Goal: Task Accomplishment & Management: Manage account settings

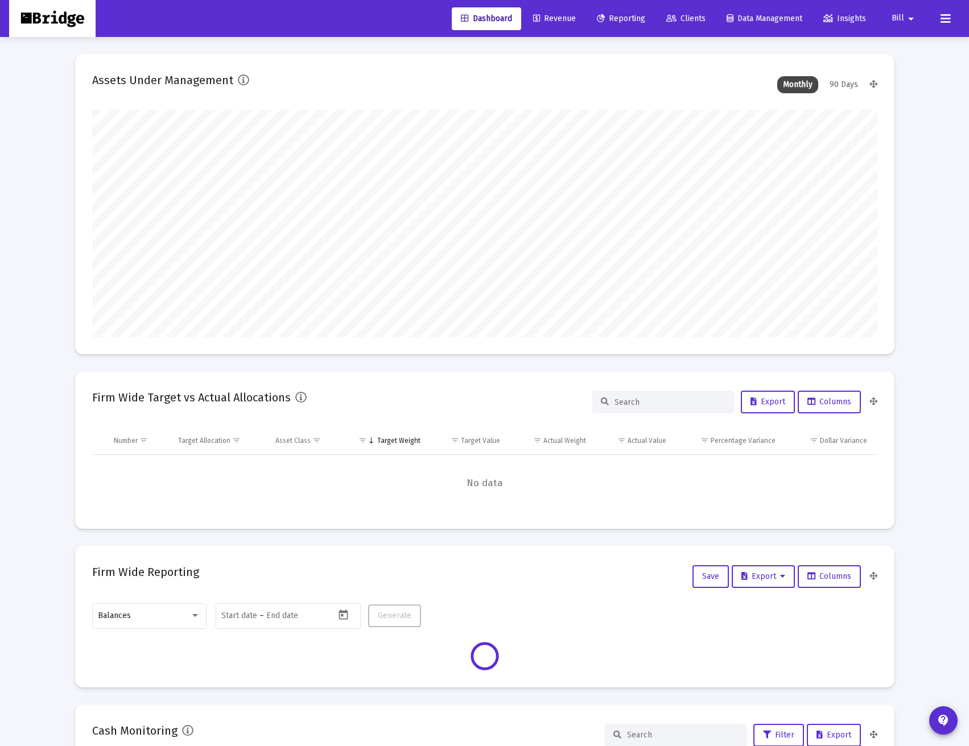
scroll to position [228, 785]
type input "[DATE]"
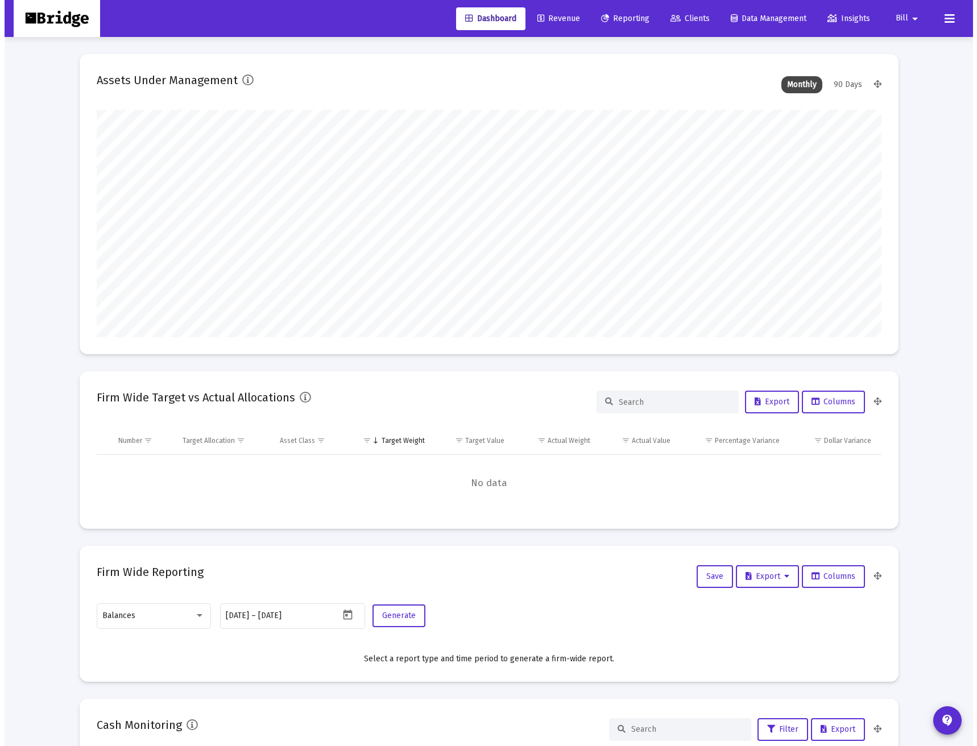
scroll to position [228, 367]
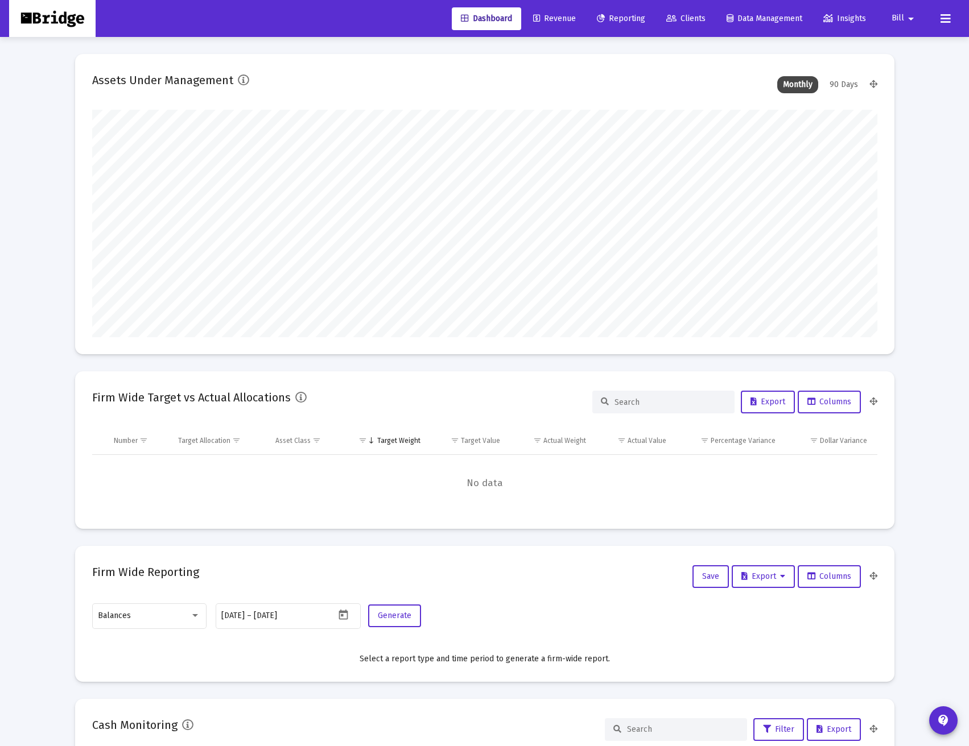
click at [690, 15] on span "Clients" at bounding box center [685, 19] width 39 height 10
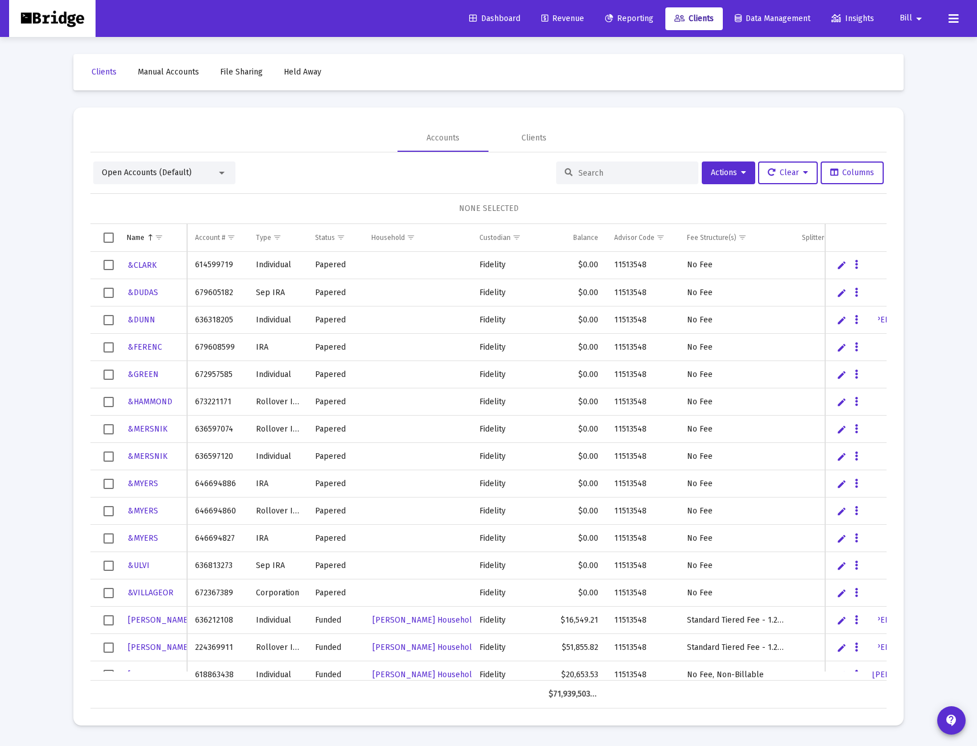
click at [595, 163] on div at bounding box center [627, 173] width 142 height 23
click at [587, 176] on input at bounding box center [635, 173] width 112 height 10
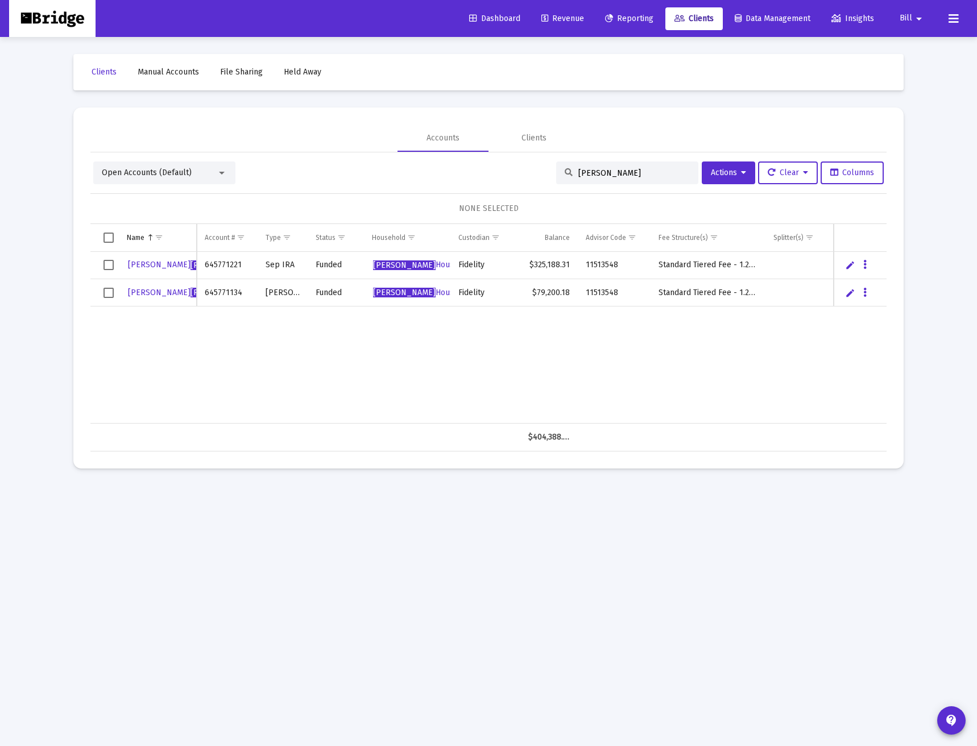
type input "[PERSON_NAME]"
click at [867, 264] on icon "Data grid" at bounding box center [865, 265] width 3 height 14
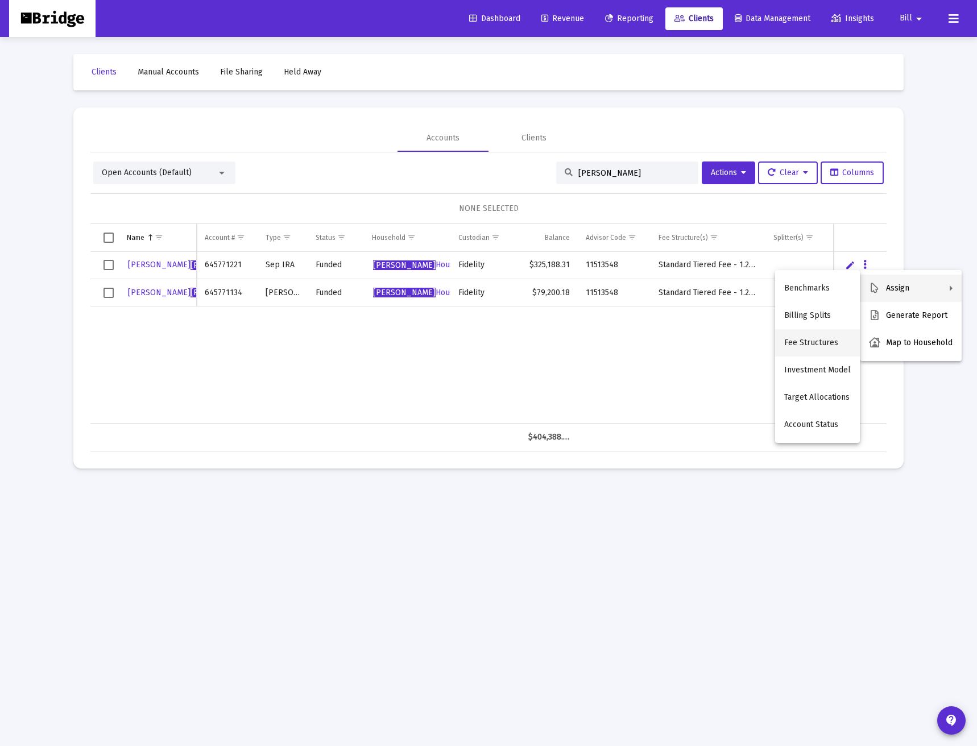
click at [808, 344] on button "Fee Structures" at bounding box center [817, 342] width 85 height 27
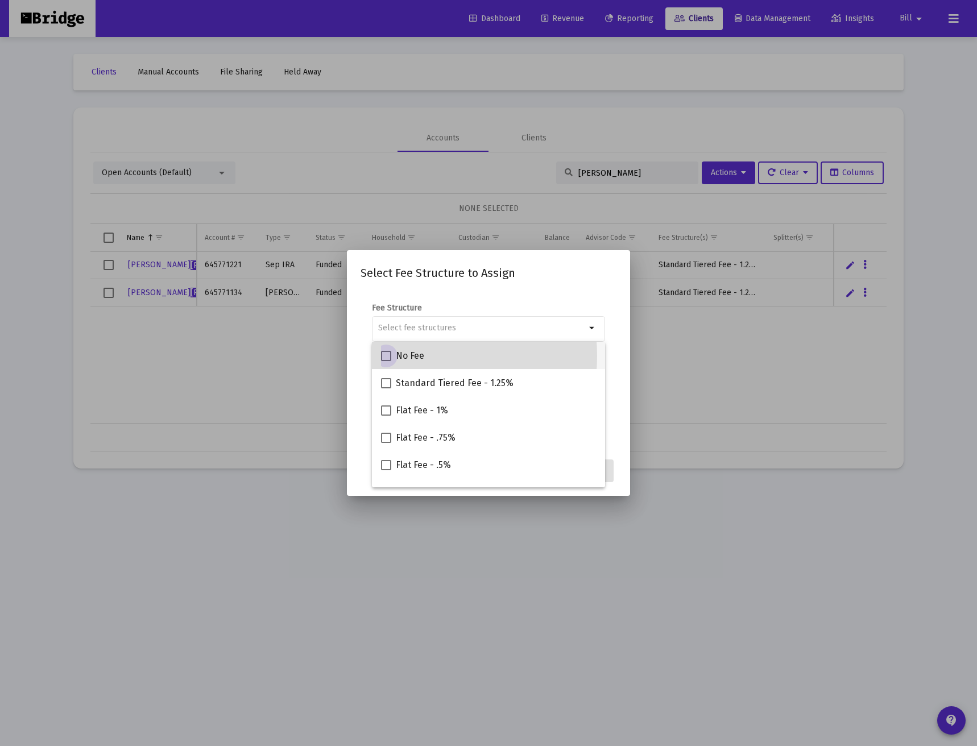
click at [405, 356] on span "No Fee" at bounding box center [410, 356] width 28 height 14
click at [386, 361] on input "No Fee" at bounding box center [386, 361] width 1 height 1
checkbox input "true"
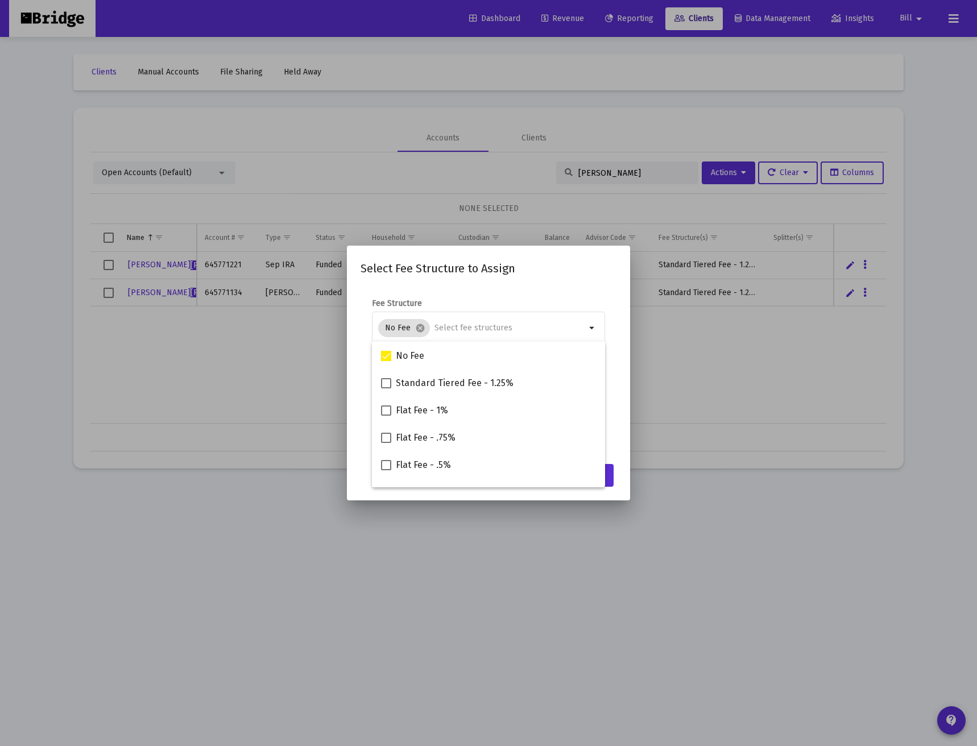
click at [607, 301] on form "Fee Structure No Fee cancel arrow_drop_down Notes You are assigning 1 account t…" at bounding box center [489, 370] width 256 height 145
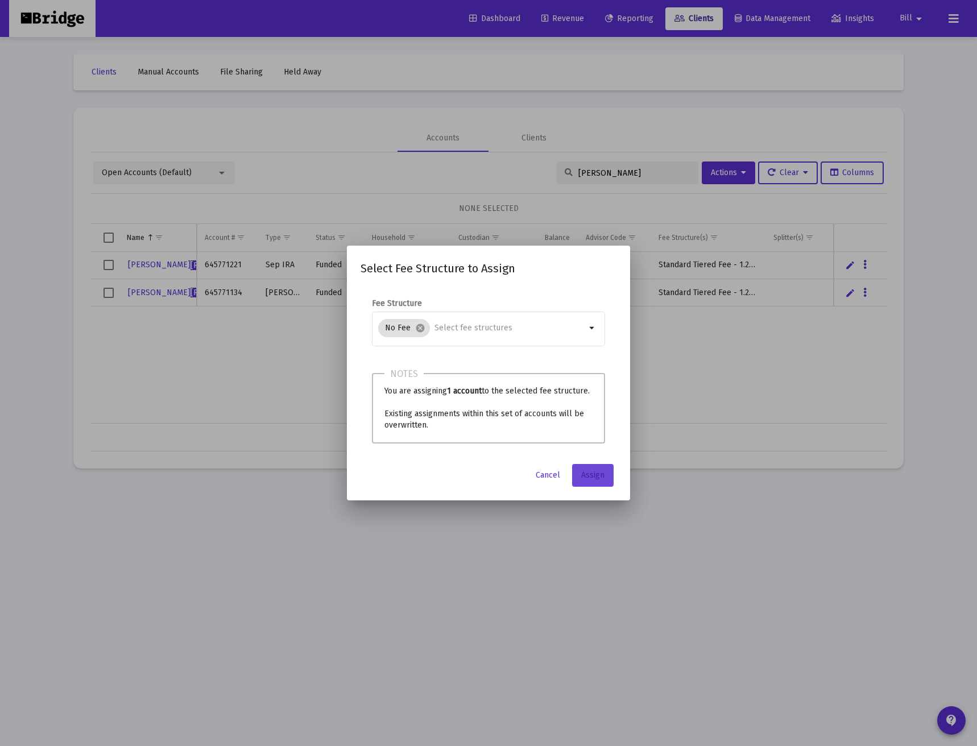
click at [599, 474] on span "Assign" at bounding box center [592, 476] width 23 height 10
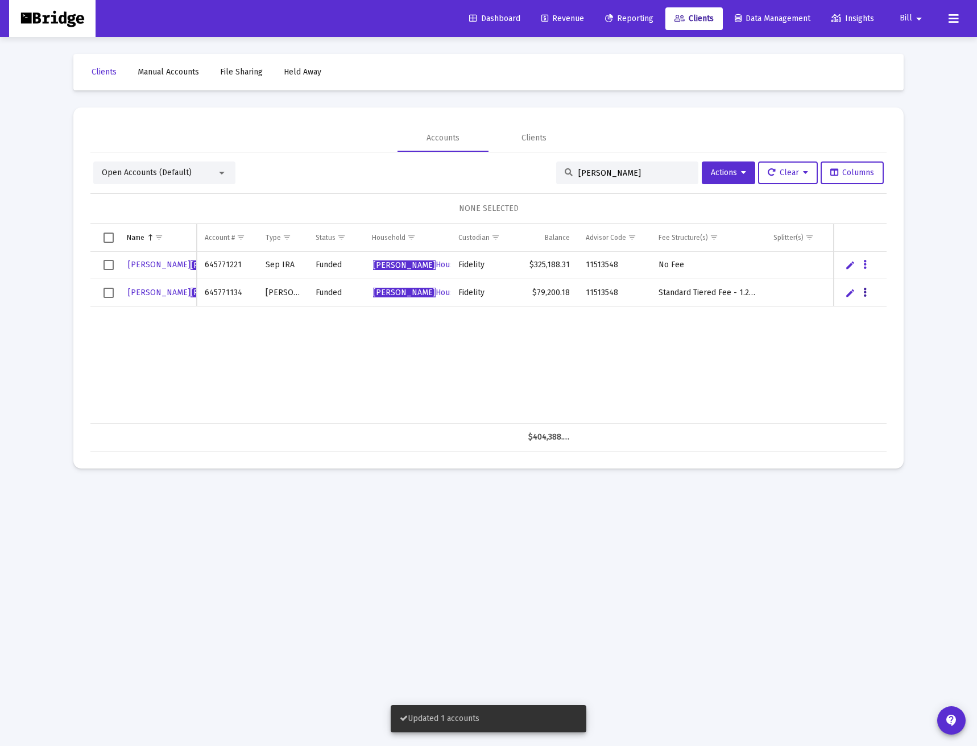
click at [863, 294] on button "Data grid" at bounding box center [865, 292] width 10 height 10
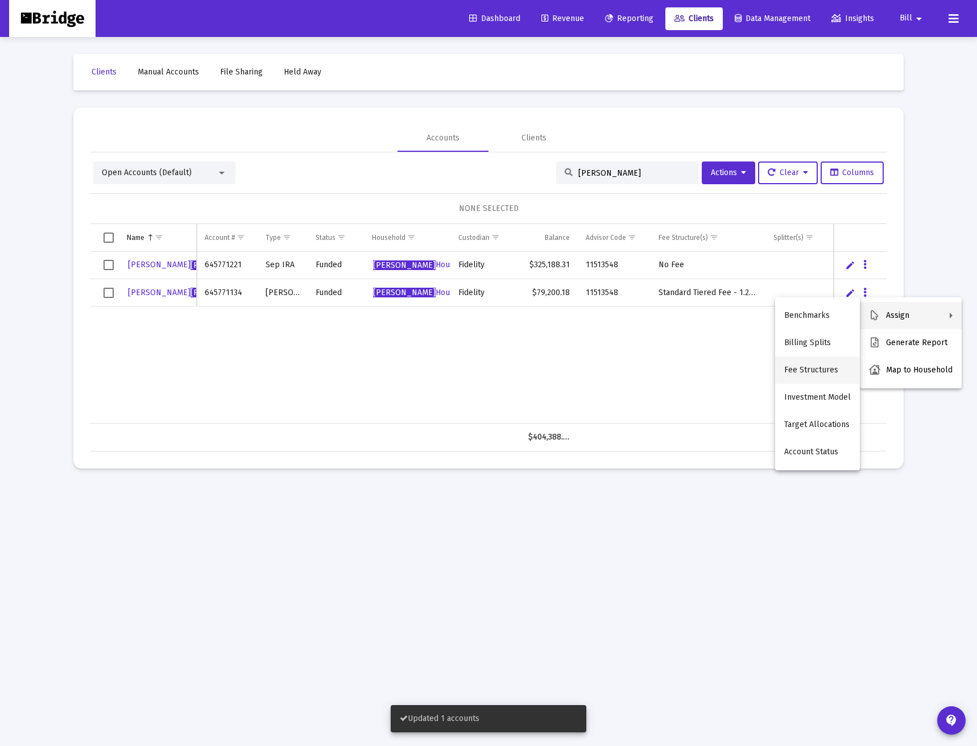
click at [818, 370] on button "Fee Structures" at bounding box center [817, 370] width 85 height 27
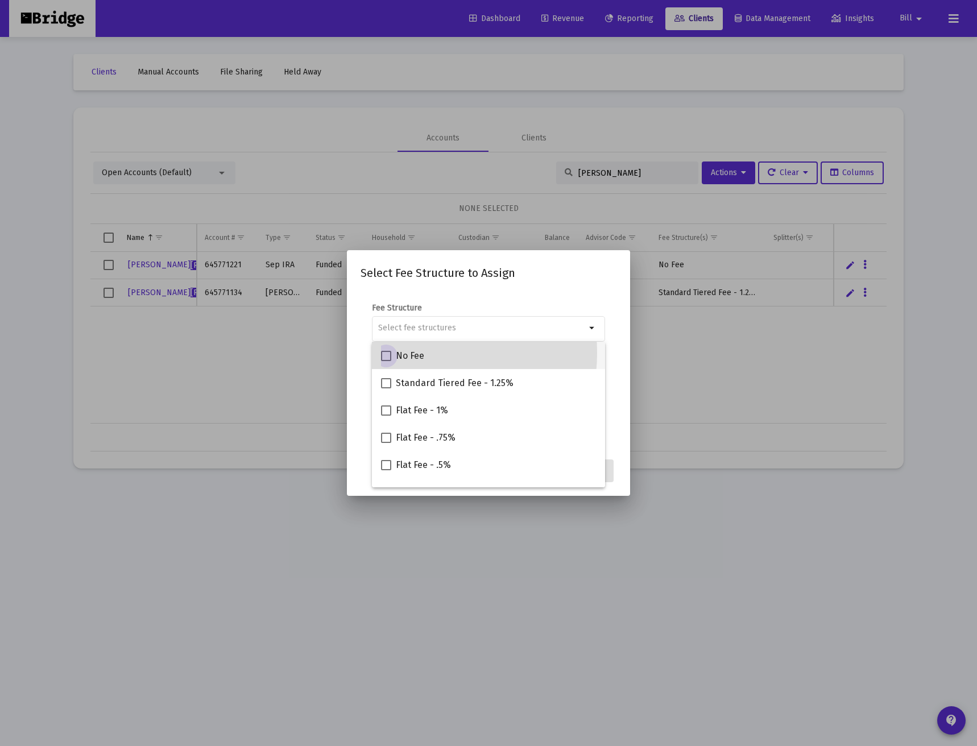
click at [399, 353] on span "No Fee" at bounding box center [410, 356] width 28 height 14
click at [386, 361] on input "No Fee" at bounding box center [386, 361] width 1 height 1
checkbox input "true"
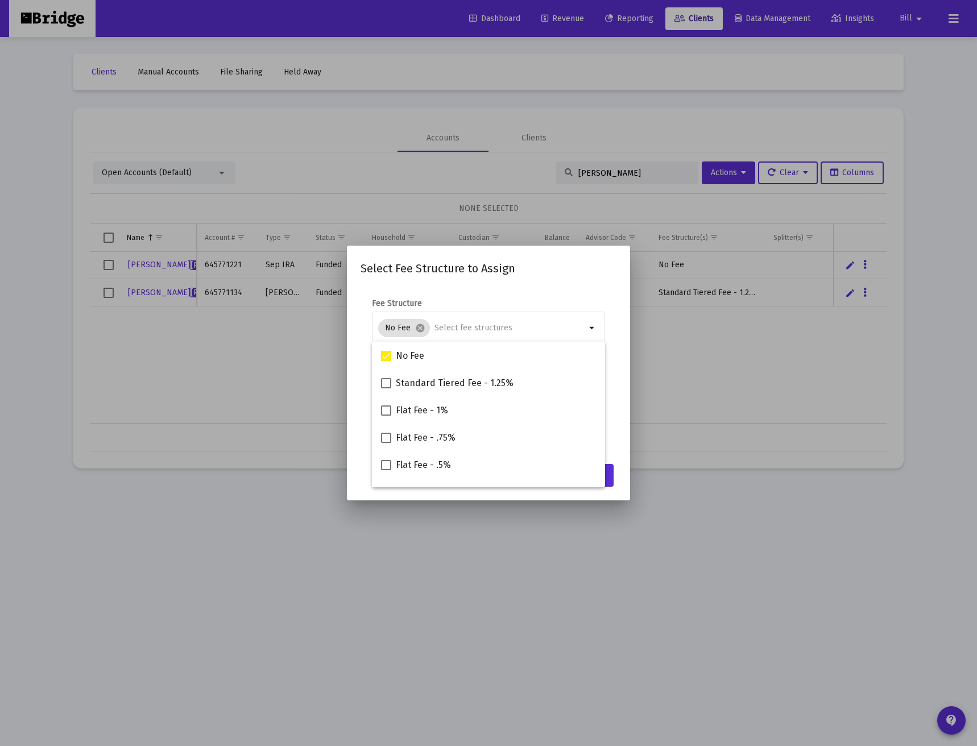
click at [593, 279] on div "Select Fee Structure to Assign Fee Structure No Fee cancel arrow_drop_down Note…" at bounding box center [489, 372] width 256 height 227
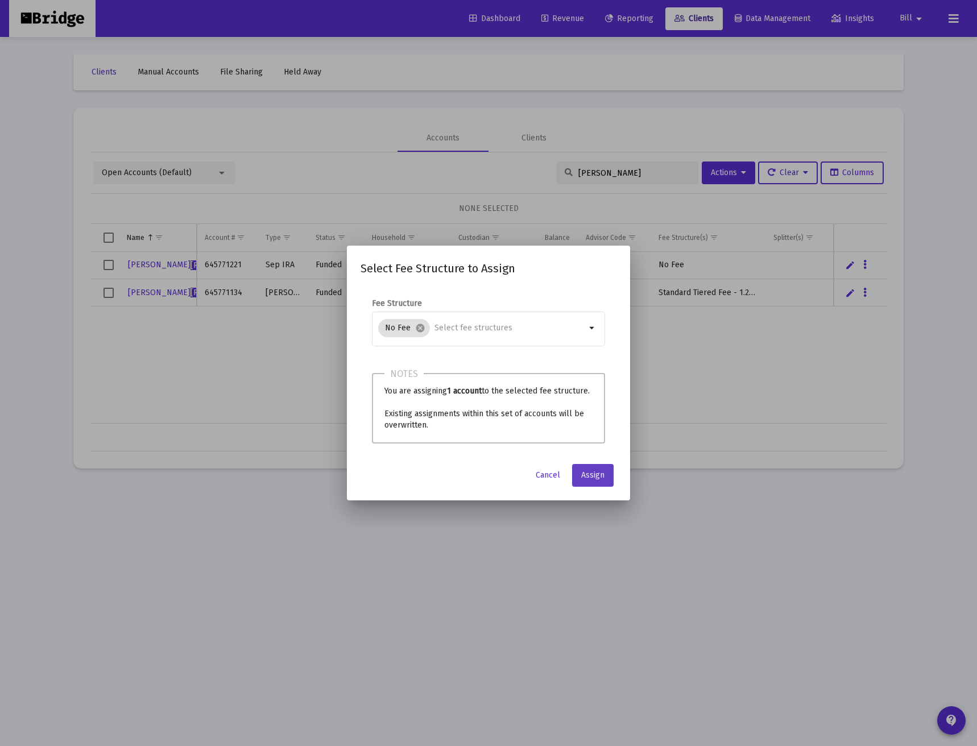
click at [593, 476] on span "Assign" at bounding box center [592, 476] width 23 height 10
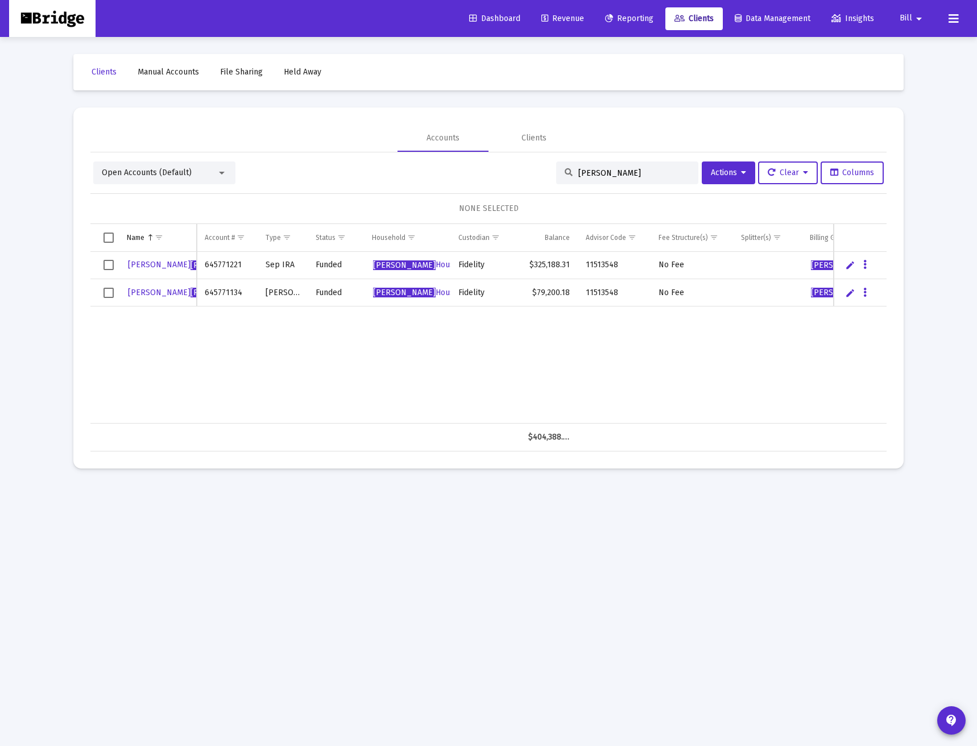
drag, startPoint x: 613, startPoint y: 172, endPoint x: 338, endPoint y: 181, distance: 275.5
click at [397, 184] on div "Open Accounts (Default) [PERSON_NAME] Actions Clear Columns" at bounding box center [488, 173] width 791 height 23
type input "[PERSON_NAME]"
click at [593, 366] on div "[PERSON_NAME] 645660095 IRA Funded [PERSON_NAME] Household Fidelity $628,417.07…" at bounding box center [561, 338] width 942 height 172
click at [866, 265] on icon "Data grid" at bounding box center [865, 265] width 3 height 14
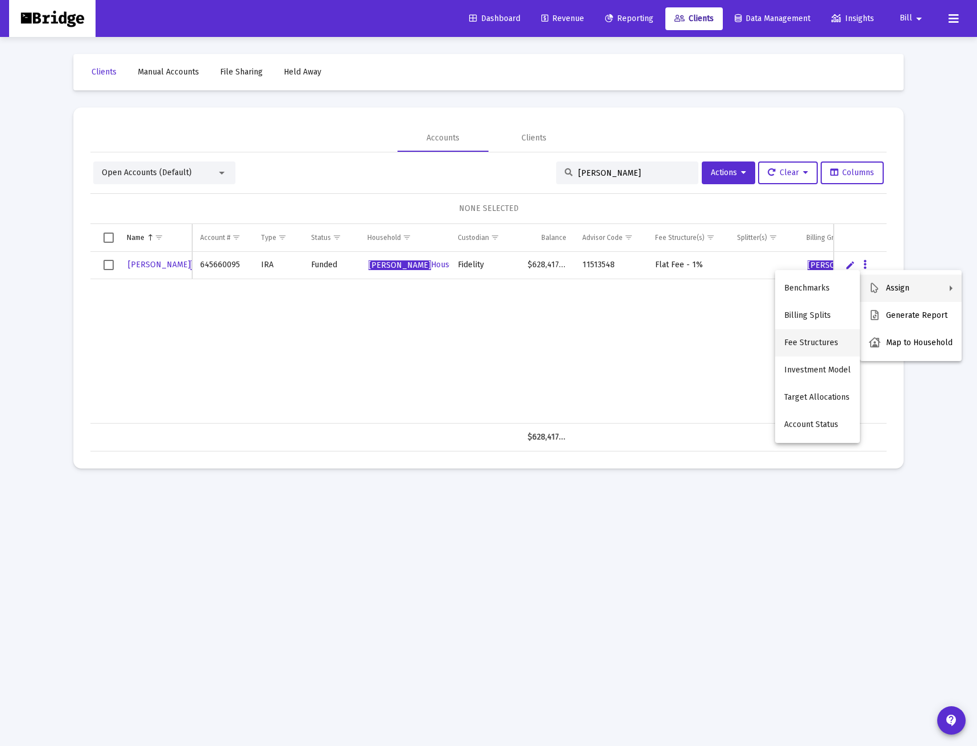
click at [832, 343] on button "Fee Structures" at bounding box center [817, 342] width 85 height 27
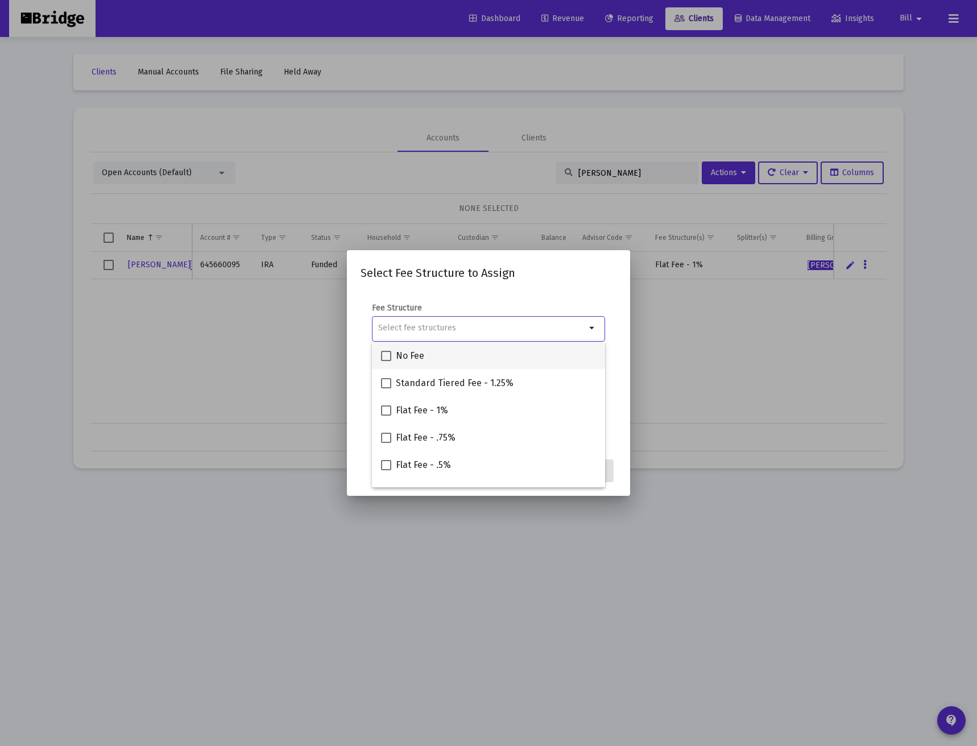
click at [431, 359] on div "No Fee" at bounding box center [488, 355] width 215 height 27
checkbox input "true"
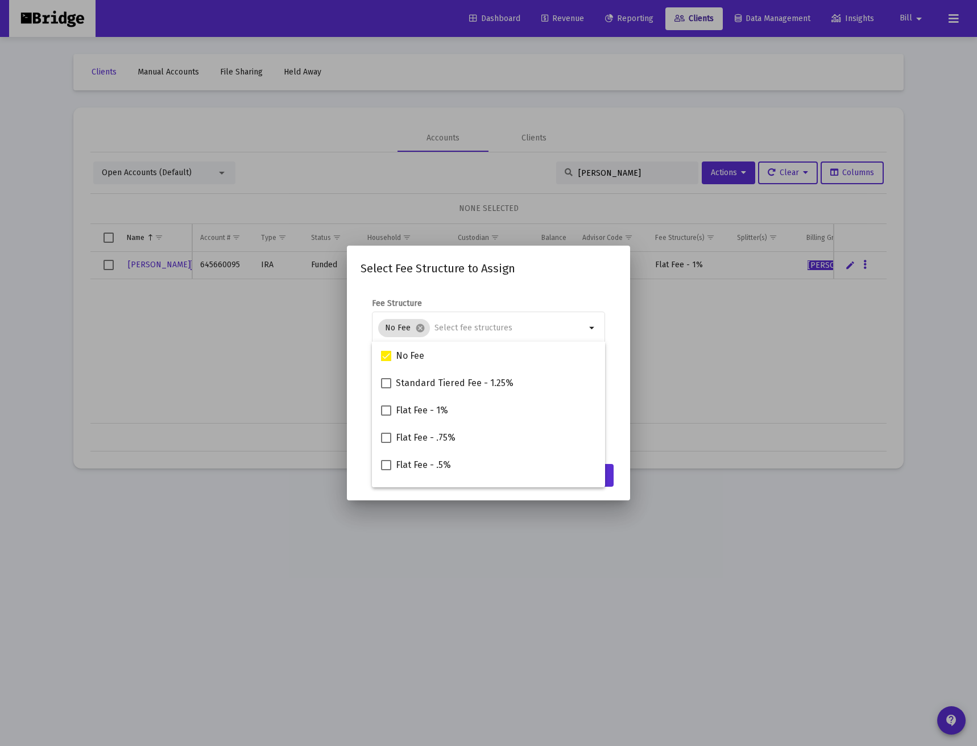
click at [622, 374] on mat-dialog-content "Fee Structure No Fee cancel arrow_drop_down Notes You are assigning 1 account t…" at bounding box center [488, 372] width 283 height 170
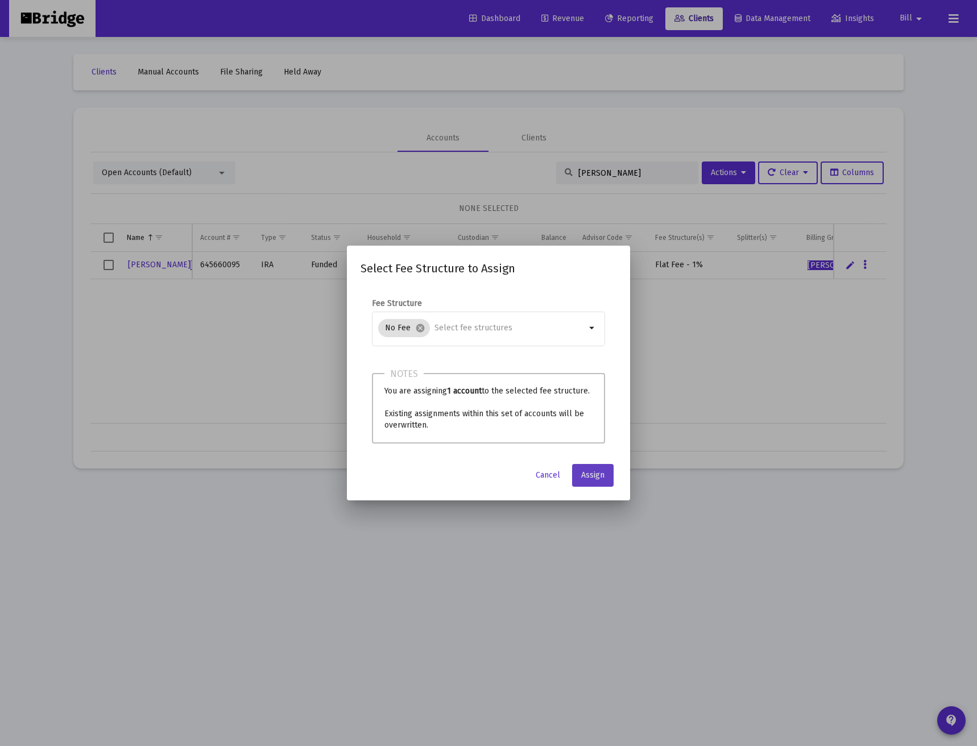
click at [596, 477] on span "Assign" at bounding box center [592, 476] width 23 height 10
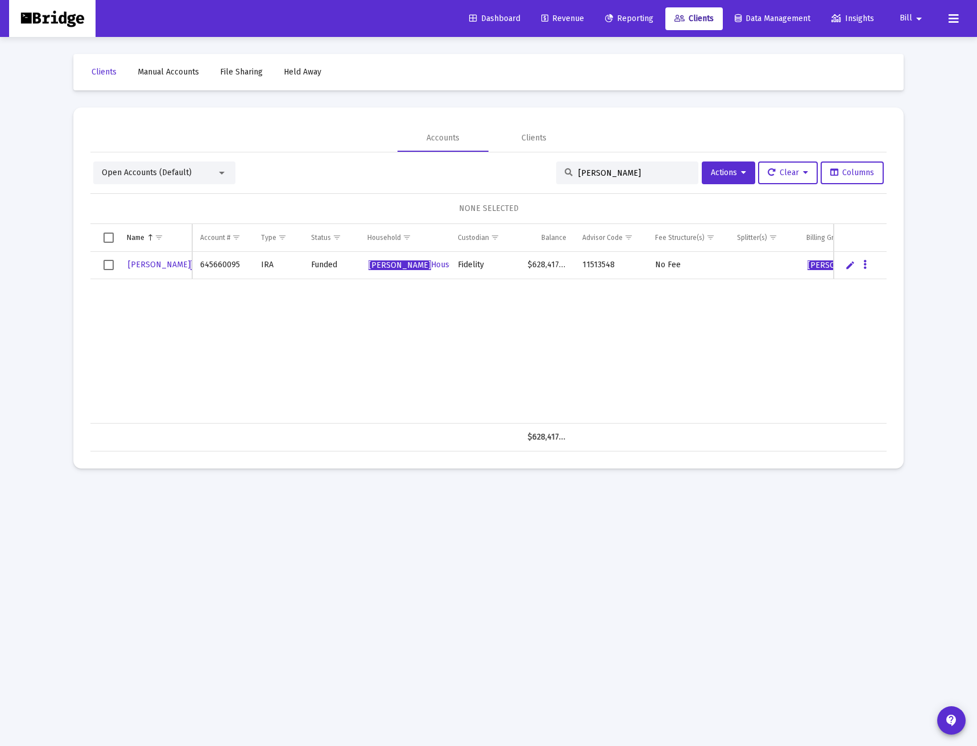
drag, startPoint x: 617, startPoint y: 171, endPoint x: 433, endPoint y: 180, distance: 184.0
click at [433, 180] on div "Open Accounts (Default) [PERSON_NAME] Actions Clear Columns" at bounding box center [488, 173] width 791 height 23
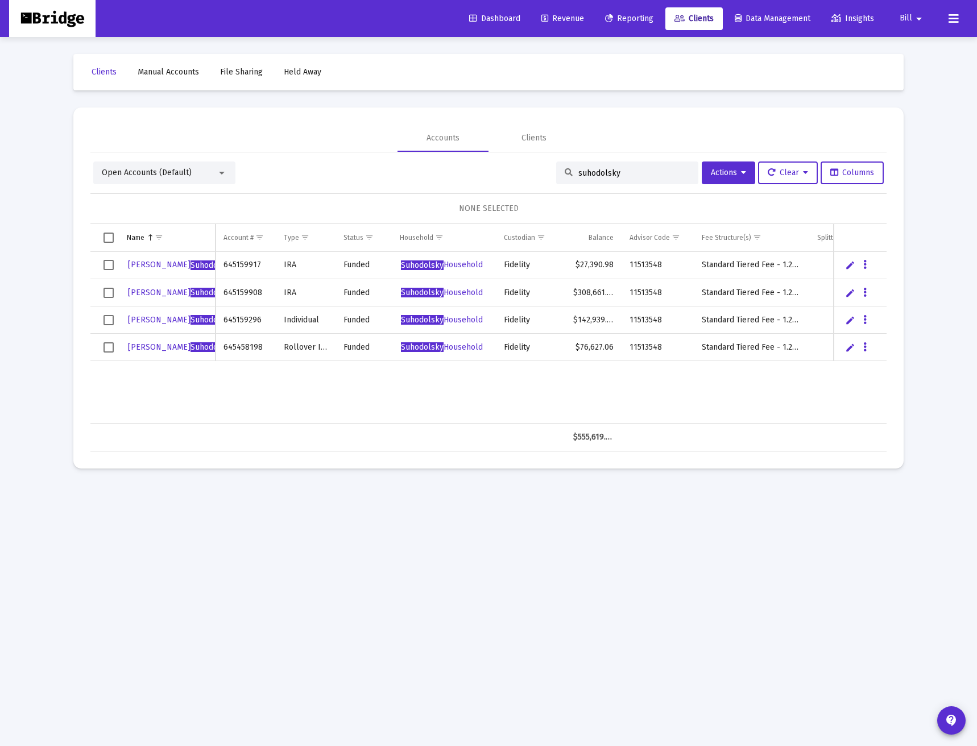
type input "suhodolsky"
click at [868, 265] on button "Data grid" at bounding box center [865, 265] width 10 height 10
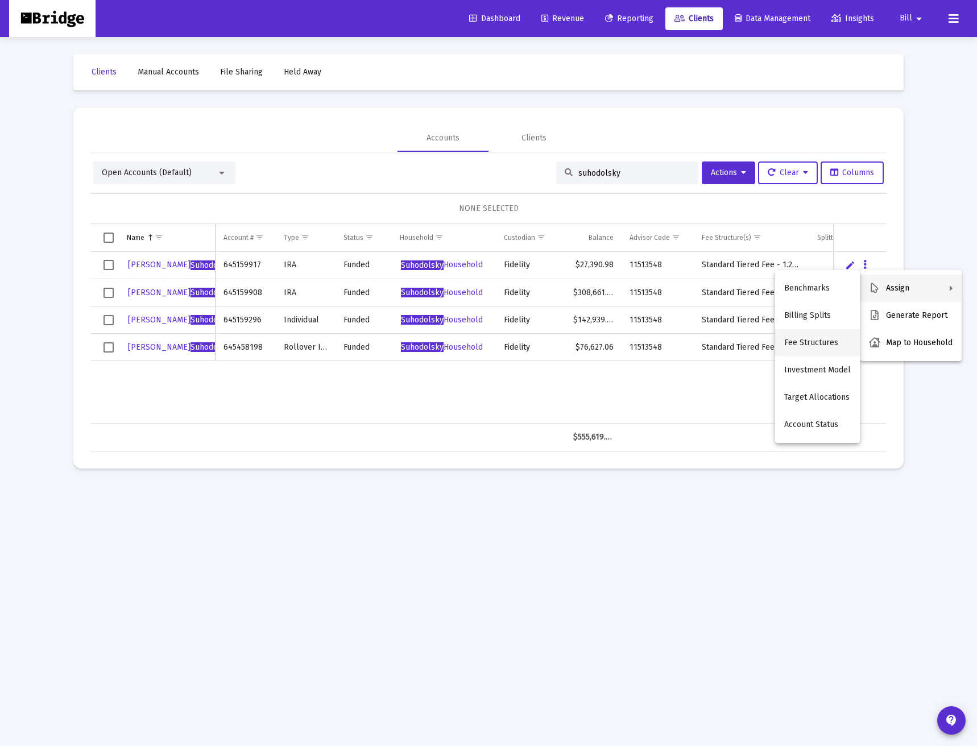
click at [823, 343] on button "Fee Structures" at bounding box center [817, 342] width 85 height 27
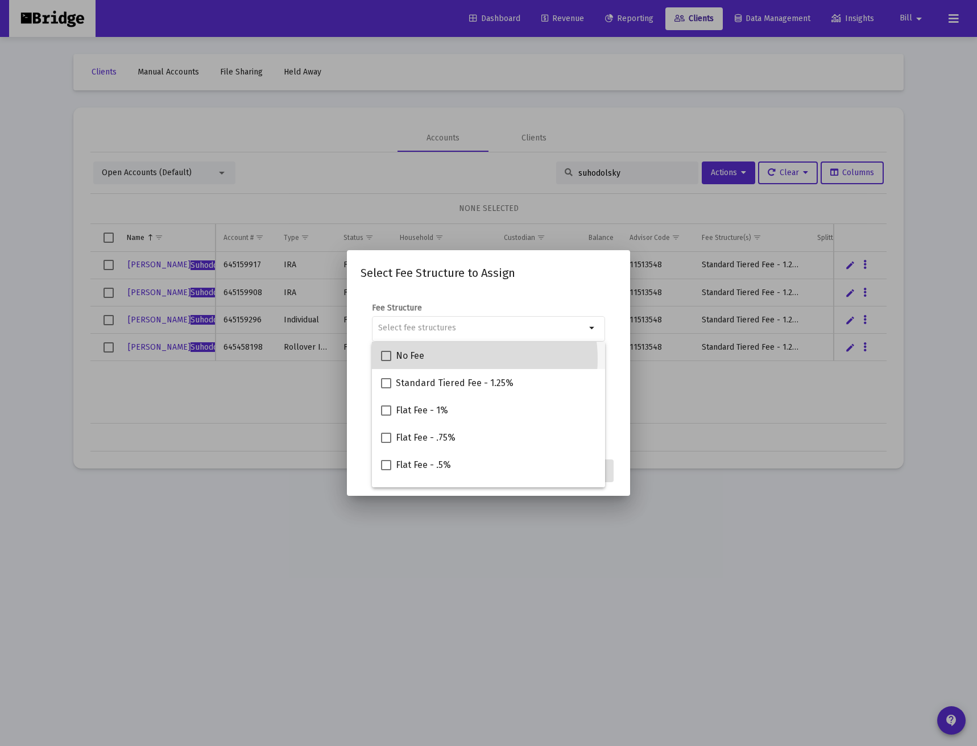
click at [461, 359] on div "No Fee" at bounding box center [488, 355] width 215 height 27
checkbox input "true"
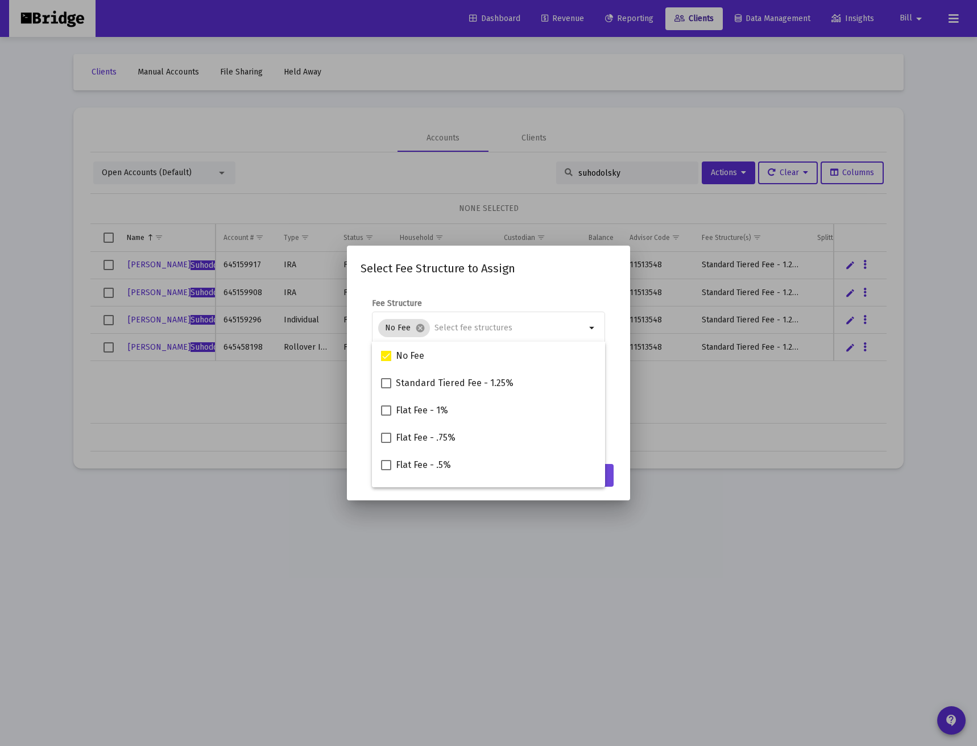
click at [612, 479] on button "Assign" at bounding box center [593, 475] width 42 height 23
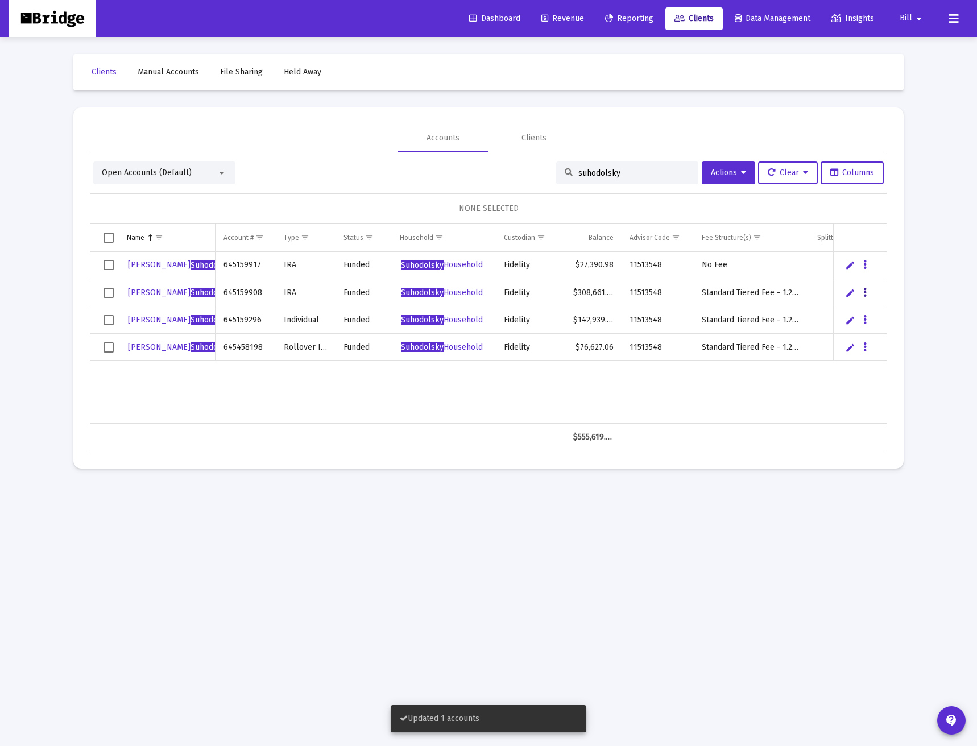
click at [867, 289] on button "Data grid" at bounding box center [865, 292] width 10 height 10
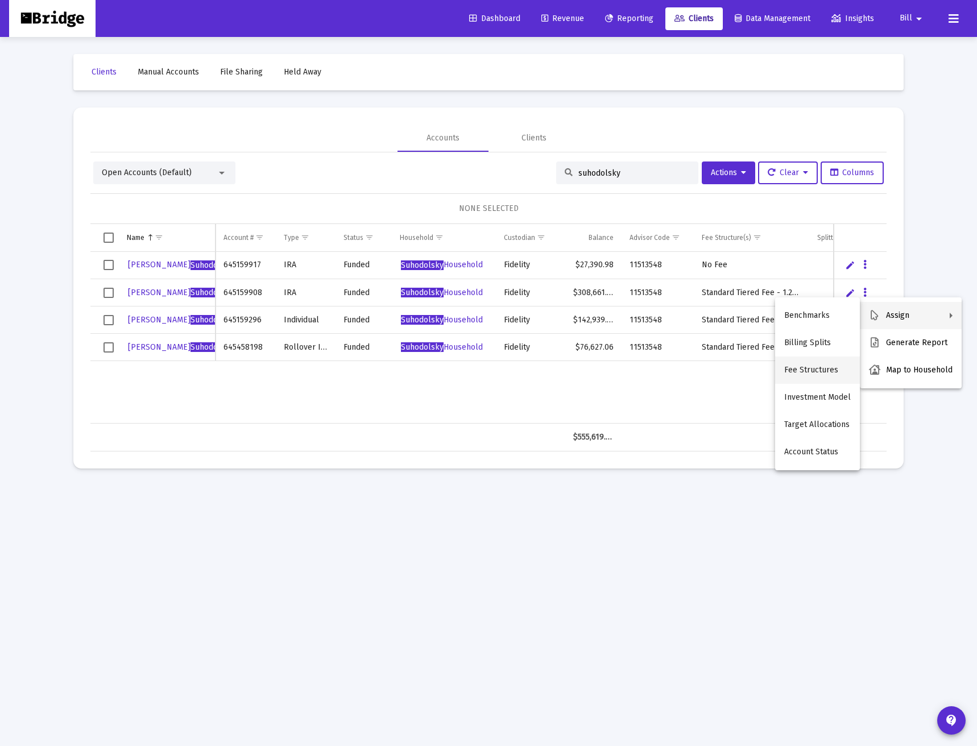
click at [827, 365] on button "Fee Structures" at bounding box center [817, 370] width 85 height 27
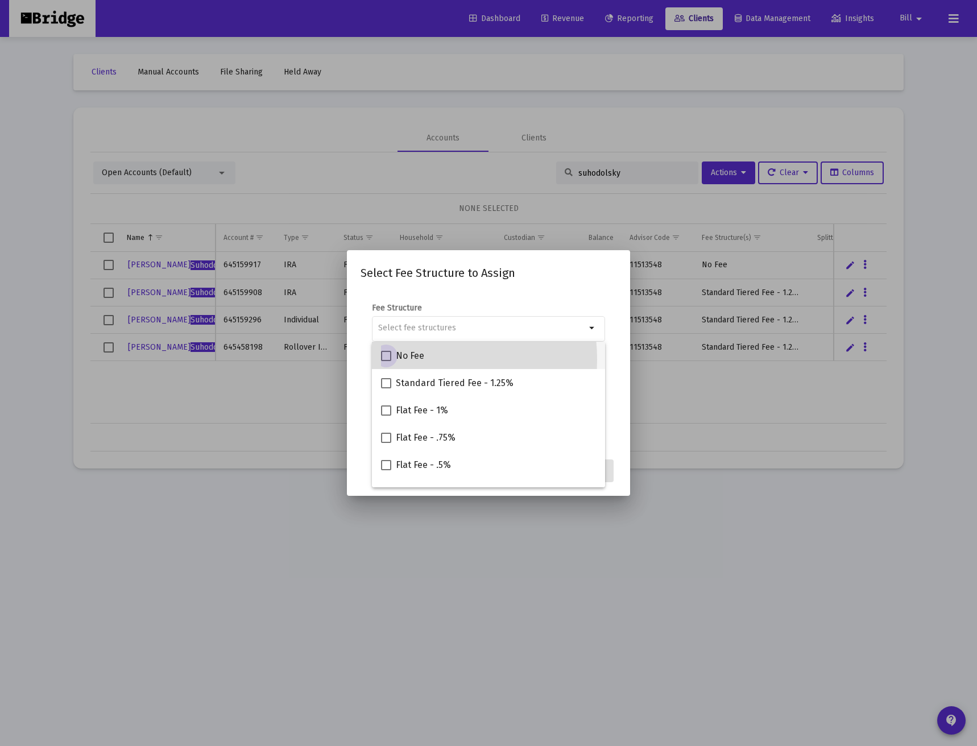
click at [407, 360] on span "No Fee" at bounding box center [410, 356] width 28 height 14
click at [386, 361] on input "No Fee" at bounding box center [386, 361] width 1 height 1
checkbox input "true"
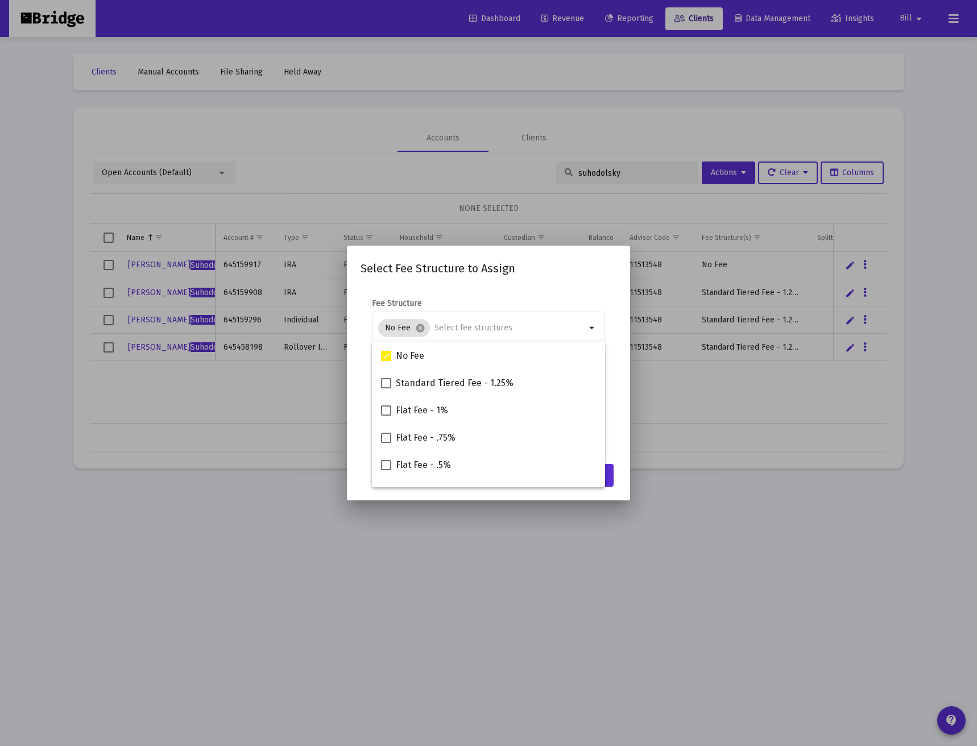
click at [609, 411] on form "Fee Structure No Fee cancel arrow_drop_down Notes You are assigning 1 account t…" at bounding box center [489, 370] width 256 height 145
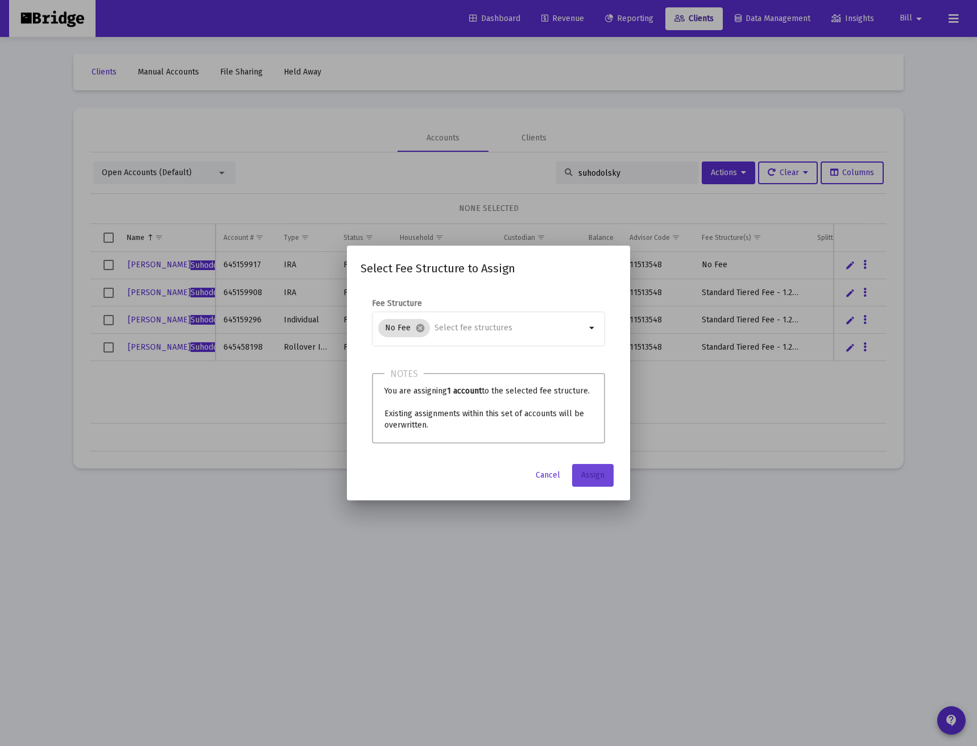
click at [583, 475] on span "Assign" at bounding box center [592, 476] width 23 height 10
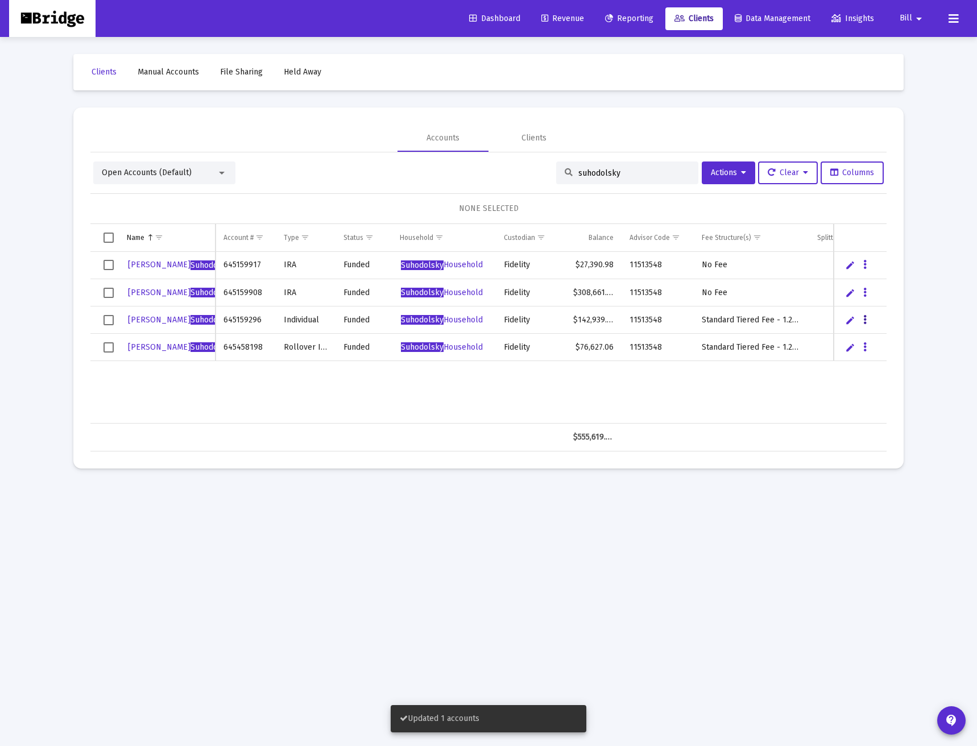
click at [864, 323] on icon "Data grid" at bounding box center [865, 320] width 3 height 14
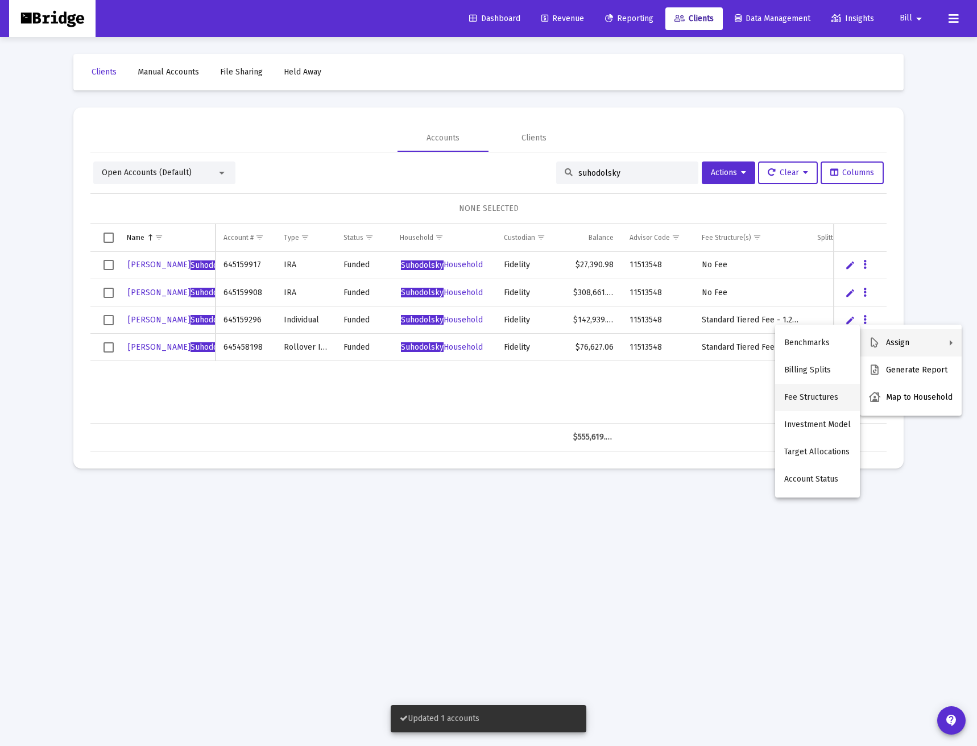
click at [819, 395] on button "Fee Structures" at bounding box center [817, 397] width 85 height 27
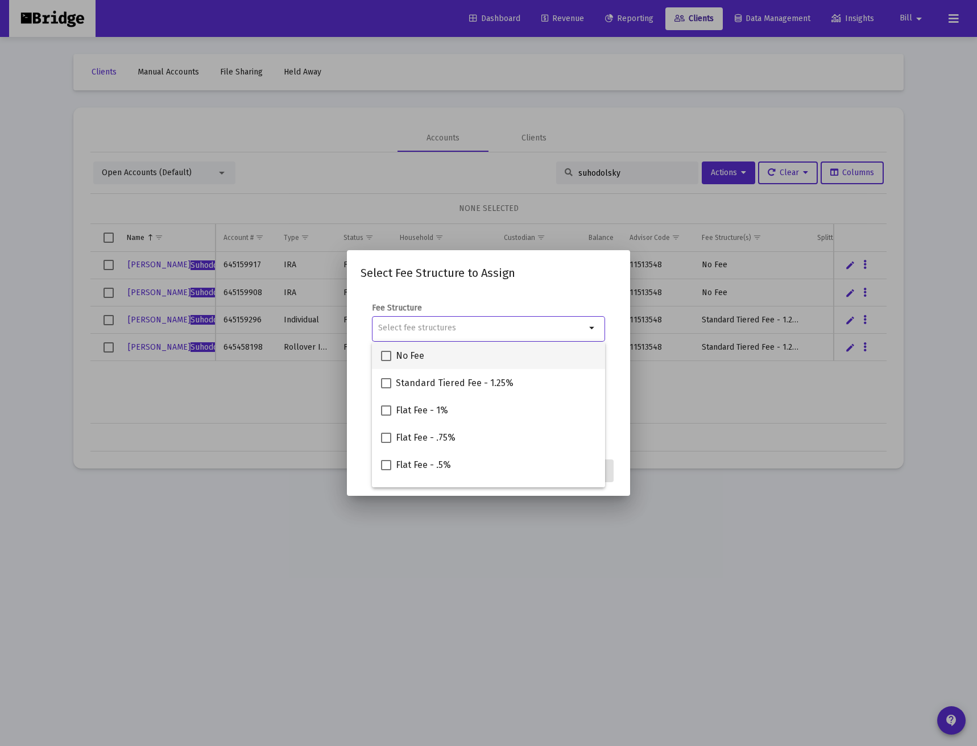
click at [444, 364] on div "No Fee" at bounding box center [488, 355] width 215 height 27
checkbox input "true"
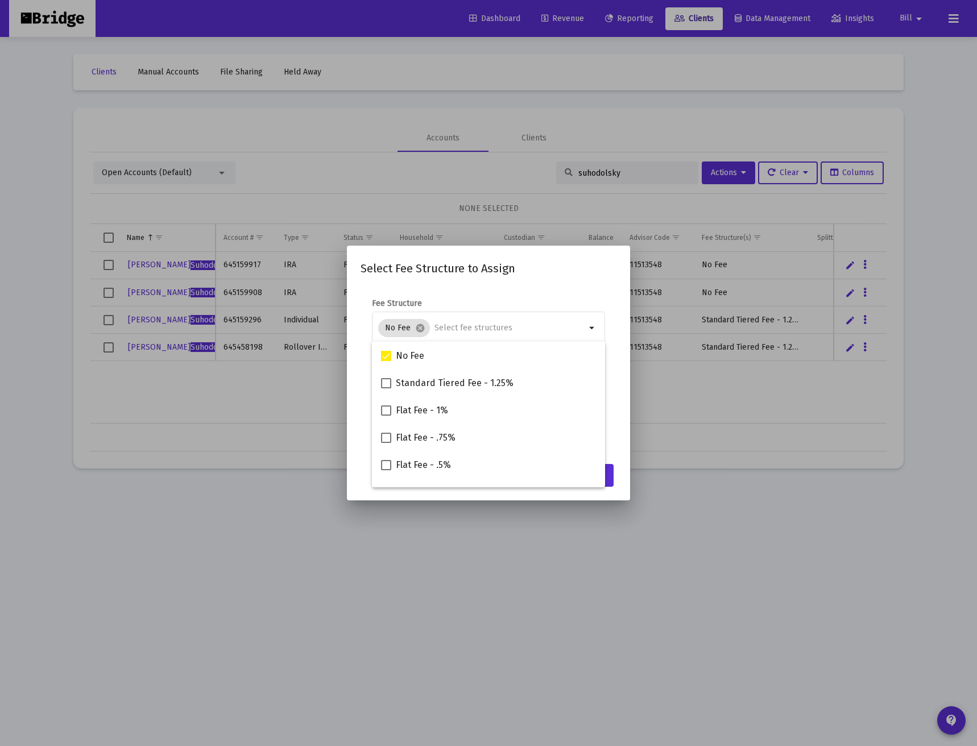
click at [618, 447] on mat-dialog-content "Fee Structure No Fee cancel arrow_drop_down Notes You are assigning 1 account t…" at bounding box center [488, 372] width 283 height 170
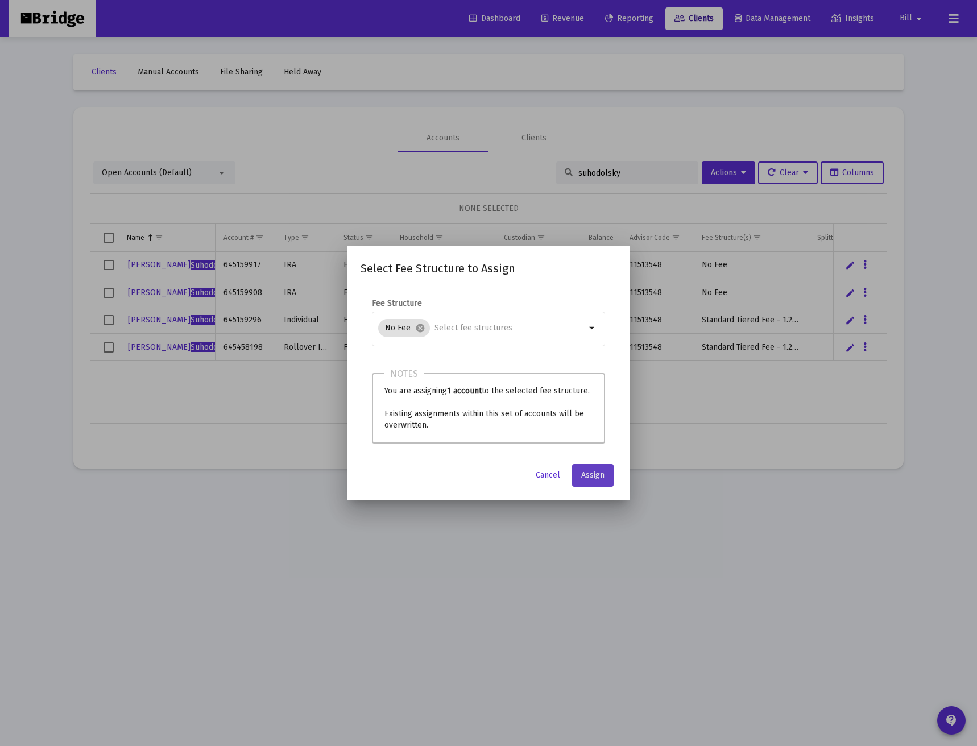
click at [596, 476] on span "Assign" at bounding box center [592, 476] width 23 height 10
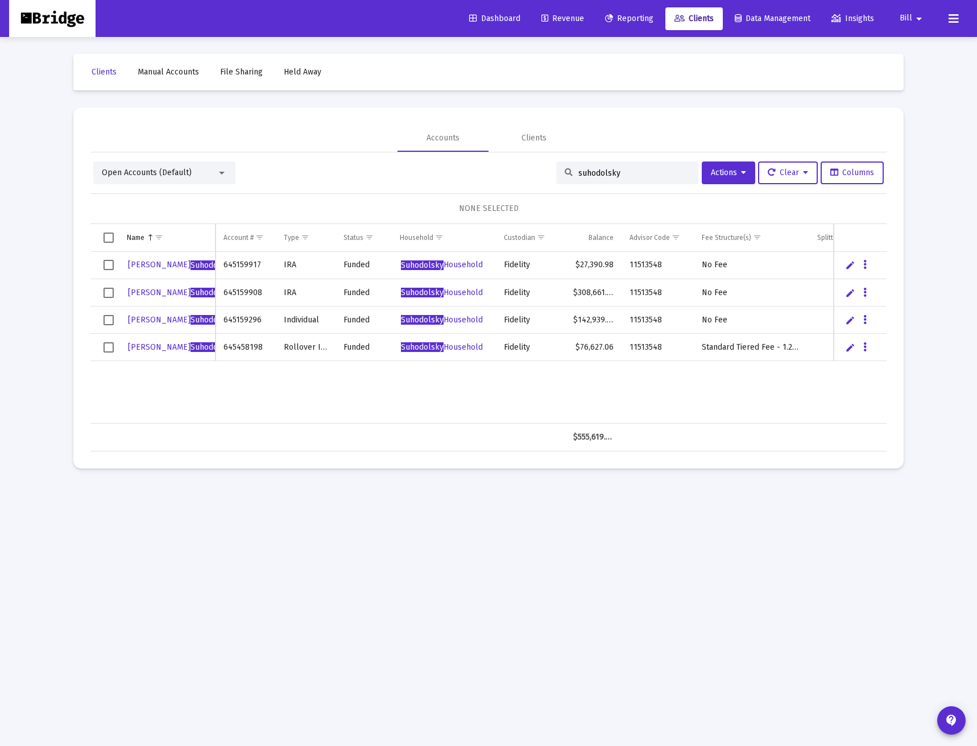
click at [842, 127] on div "Accounts Clients" at bounding box center [488, 138] width 797 height 27
click at [919, 23] on mat-icon "arrow_drop_down" at bounding box center [920, 18] width 14 height 23
click at [921, 73] on button "Logout" at bounding box center [921, 75] width 68 height 27
